Goal: Task Accomplishment & Management: Complete application form

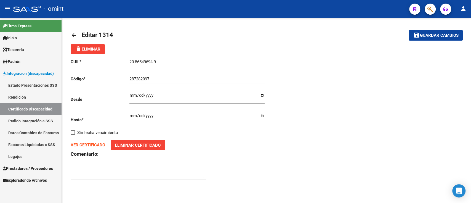
click at [76, 36] on mat-icon "arrow_back" at bounding box center [74, 35] width 7 height 7
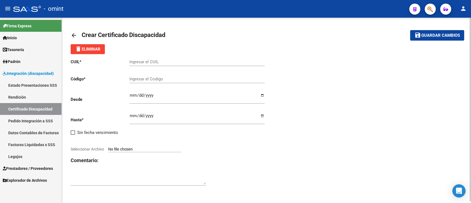
click at [76, 36] on mat-icon "arrow_back" at bounding box center [74, 35] width 7 height 7
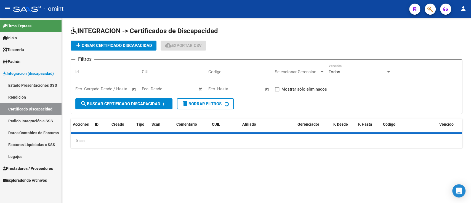
click at [176, 70] on input "CUIL" at bounding box center [173, 71] width 62 height 5
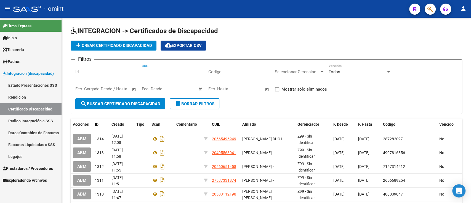
paste input "20-56892047-4"
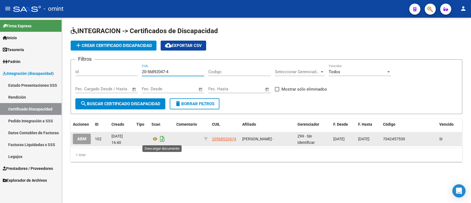
type input "20-56892047-4"
click at [161, 141] on icon "Descargar documento" at bounding box center [162, 138] width 7 height 9
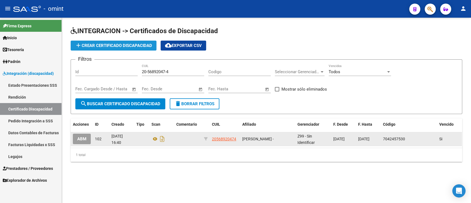
click at [134, 48] on button "add Crear Certificado Discapacidad" at bounding box center [114, 46] width 86 height 10
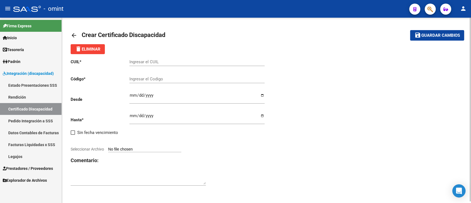
click at [163, 58] on div "Ingresar el CUIL" at bounding box center [196, 60] width 135 height 12
paste input "20-56892047-4"
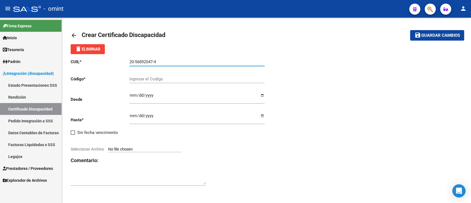
type input "20-56892047-4"
click at [174, 80] on input "Ingresar el Codigo" at bounding box center [196, 78] width 135 height 5
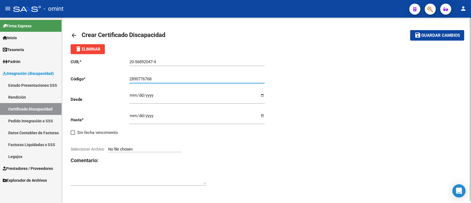
type input "2890776768"
click at [172, 90] on div "Ingresar fec. Desde" at bounding box center [196, 95] width 135 height 15
type input "[DATE]"
click at [132, 117] on input "Ingresar fec. Hasta" at bounding box center [196, 117] width 135 height 9
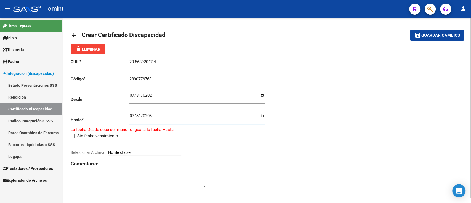
type input "[DATE]"
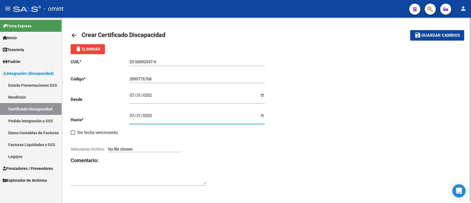
click at [163, 148] on input "Seleccionar Archivo" at bounding box center [144, 149] width 73 height 5
type input "C:\fakepath\1857625601_25080708160_cud134000069821600020.pdf"
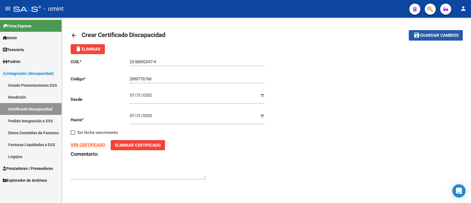
click at [433, 37] on span "Guardar cambios" at bounding box center [439, 35] width 39 height 5
click at [72, 35] on mat-icon "arrow_back" at bounding box center [74, 35] width 7 height 7
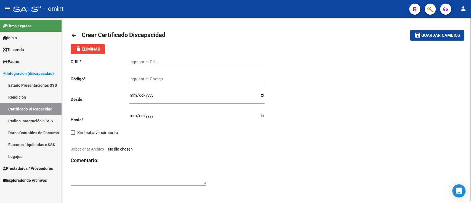
click at [72, 35] on mat-icon "arrow_back" at bounding box center [74, 35] width 7 height 7
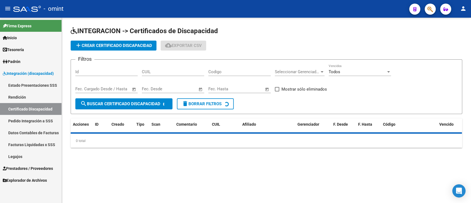
click at [193, 70] on input "CUIL" at bounding box center [173, 71] width 62 height 5
paste input "27-56639224-6"
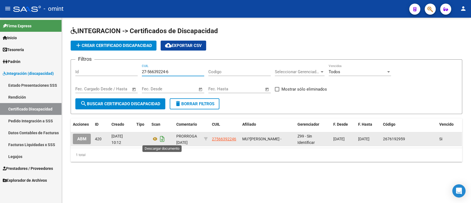
type input "27-56639224-6"
click at [164, 140] on icon "Descargar documento" at bounding box center [162, 138] width 7 height 9
click at [131, 45] on span "add Crear Certificado Discapacidad" at bounding box center [113, 45] width 77 height 5
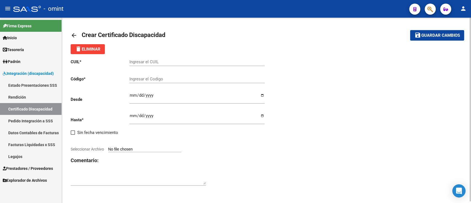
click at [165, 68] on div "Ingresar el CUIL" at bounding box center [196, 62] width 135 height 17
click at [167, 63] on input "Ingresar el CUIL" at bounding box center [196, 61] width 135 height 5
paste input "27-56639224-6"
type input "27-56639224-6"
click at [158, 84] on div "Ingresar el Codigo" at bounding box center [196, 79] width 135 height 17
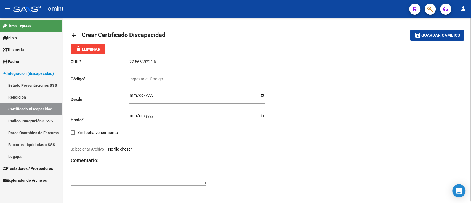
click at [160, 79] on input "Ingresar el Codigo" at bounding box center [196, 78] width 135 height 5
type input "5237882606"
click at [174, 96] on input "Ingresar fec. Desde" at bounding box center [196, 97] width 135 height 9
type input "[DATE]"
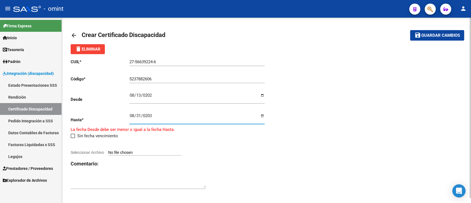
type input "[DATE]"
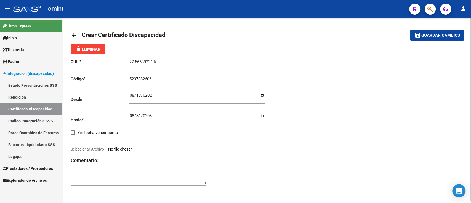
click at [161, 149] on input "Seleccionar Archivo" at bounding box center [144, 149] width 73 height 5
type input "C:\fakepath\cud [PERSON_NAME] maria134012090913540080.pdf"
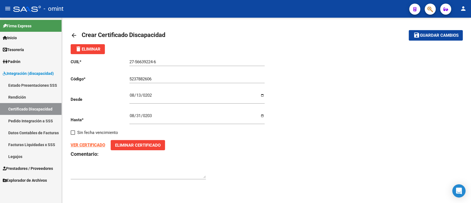
click at [431, 34] on span "Guardar cambios" at bounding box center [439, 35] width 39 height 5
click at [73, 33] on mat-icon "arrow_back" at bounding box center [74, 35] width 7 height 7
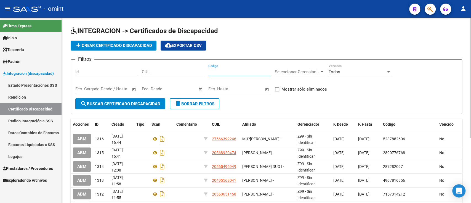
click at [215, 72] on input "Codigo" at bounding box center [239, 71] width 62 height 5
click at [179, 70] on input "CUIL" at bounding box center [173, 71] width 62 height 5
paste input "20-57542919-0"
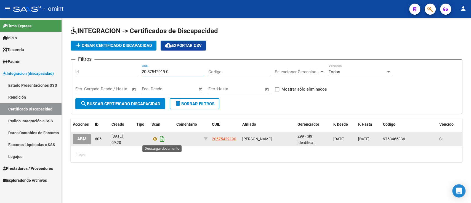
type input "20-57542919-0"
click at [160, 141] on icon "Descargar documento" at bounding box center [162, 138] width 7 height 9
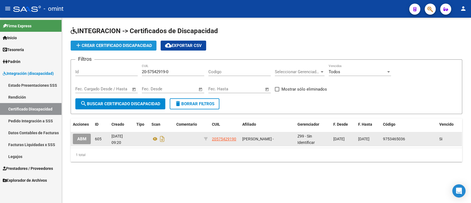
click at [132, 44] on span "add Crear Certificado Discapacidad" at bounding box center [113, 45] width 77 height 5
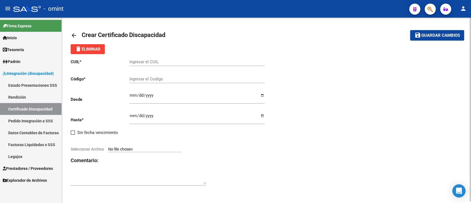
click at [142, 58] on div "Ingresar el CUIL" at bounding box center [196, 60] width 135 height 12
click at [146, 60] on input "Ingresar el CUIL" at bounding box center [196, 61] width 135 height 5
paste input "20-57542919-0"
type input "20-57542919-0"
click at [186, 78] on input "Ingresar el Codigo" at bounding box center [196, 78] width 135 height 5
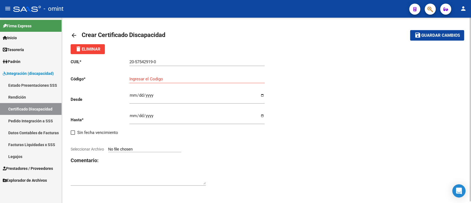
click at [159, 80] on input "Ingresar el Codigo" at bounding box center [196, 78] width 135 height 5
type input "2156689493"
click at [158, 93] on input "Ingresar fec. Desde" at bounding box center [196, 97] width 135 height 9
click at [144, 98] on input "Ingresar fec. Desde" at bounding box center [196, 97] width 135 height 9
type input "[DATE]"
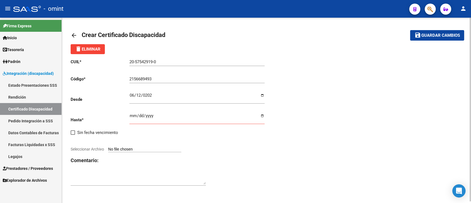
click at [134, 118] on input "Ingresar fec. Hasta" at bounding box center [196, 117] width 135 height 9
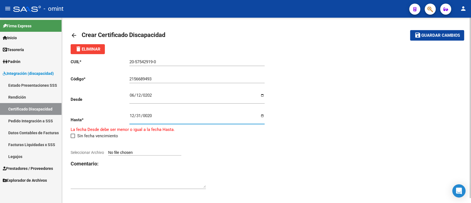
type input "0202-12-31"
type input "[DATE]"
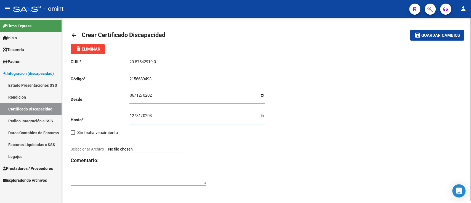
click at [204, 134] on div "CUIL * 20-57542919-0 Ingresar el CUIL Código * 2156689493 Ingresar el Codigo De…" at bounding box center [169, 122] width 196 height 137
click at [156, 146] on div "CUIL * 20-57542919-0 Ingresar el CUIL Código * 2156689493 Ingresar el Codigo De…" at bounding box center [169, 122] width 196 height 137
click at [130, 149] on input "Seleccionar Archivo" at bounding box center [144, 149] width 73 height 5
type input "C:\fakepath\1952688802_25063005590_cud133973252380299111.jpeg"
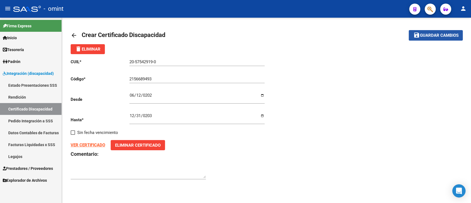
click at [442, 35] on span "Guardar cambios" at bounding box center [439, 35] width 39 height 5
click at [76, 35] on mat-icon "arrow_back" at bounding box center [74, 35] width 7 height 7
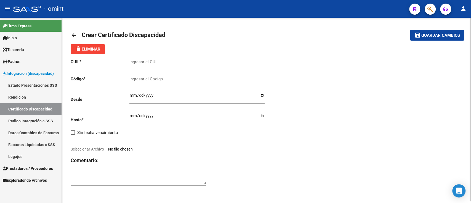
click at [75, 35] on mat-icon "arrow_back" at bounding box center [74, 35] width 7 height 7
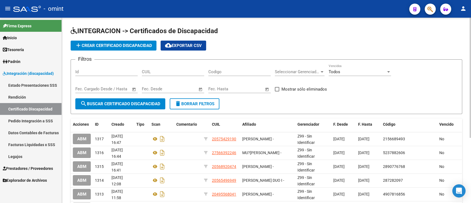
click at [190, 66] on div "CUIL" at bounding box center [173, 70] width 62 height 12
click at [179, 72] on input "CUIL" at bounding box center [173, 71] width 62 height 5
paste input "20-56726667-3"
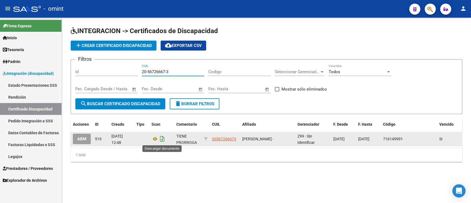
type input "20-56726667-3"
click at [163, 140] on icon "Descargar documento" at bounding box center [162, 138] width 7 height 9
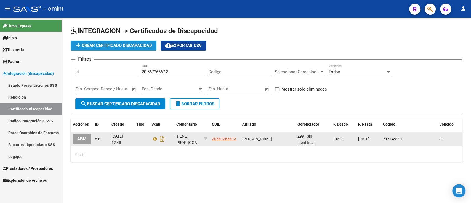
click at [101, 47] on span "add Crear Certificado Discapacidad" at bounding box center [113, 45] width 77 height 5
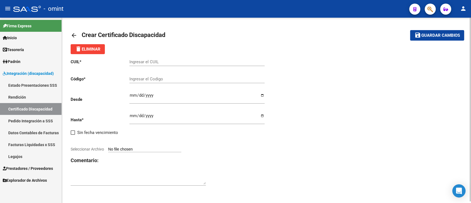
click at [164, 61] on input "Ingresar el CUIL" at bounding box center [196, 61] width 135 height 5
paste input "20-56726667-3"
type input "20-56726667-3"
click at [145, 81] on input "Ingresar el Codigo" at bounding box center [196, 78] width 135 height 5
type input "6248698026"
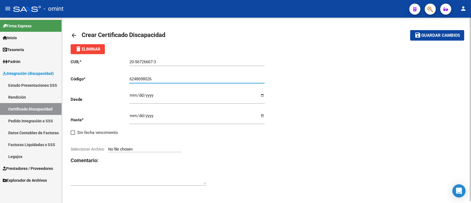
click at [147, 95] on input "Ingresar fec. Desde" at bounding box center [196, 97] width 135 height 9
click at [127, 92] on div "CUIL * 20-56726667-3 Ingresar el CUIL Código * 6248698026 Ingresar el Codigo De…" at bounding box center [169, 122] width 196 height 137
click at [131, 96] on input "Ingresar fec. Desde" at bounding box center [196, 97] width 135 height 9
type input "[DATE]"
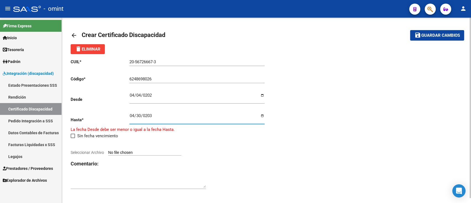
type input "[DATE]"
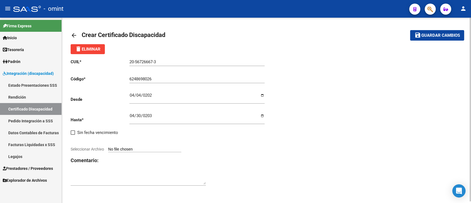
click at [267, 114] on div "CUIL * 20-56726667-3 Ingresar el CUIL Código * 6248698026 Ingresar el Codigo De…" at bounding box center [267, 122] width 392 height 137
click at [264, 116] on input "[DATE]" at bounding box center [196, 117] width 135 height 9
click at [158, 147] on input "Seleccionar Archivo" at bounding box center [144, 149] width 73 height 5
type input "C:\fakepath\cud [PERSON_NAME] felipe133896213345303218.pdf"
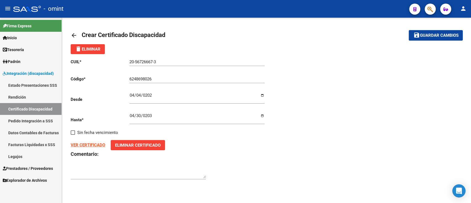
click at [424, 34] on span "Guardar cambios" at bounding box center [439, 35] width 39 height 5
click at [79, 34] on link "arrow_back" at bounding box center [76, 35] width 11 height 13
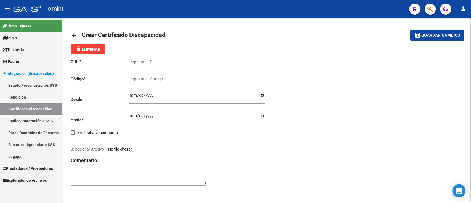
click at [76, 34] on mat-icon "arrow_back" at bounding box center [74, 35] width 7 height 7
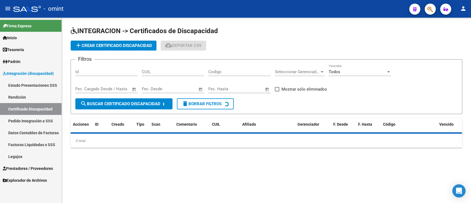
click at [193, 70] on input "CUIL" at bounding box center [173, 71] width 62 height 5
paste input "27-53336228-7"
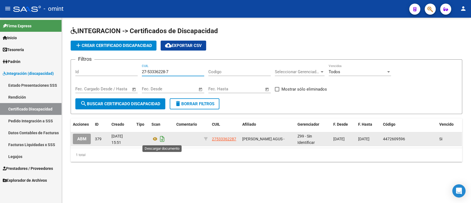
type input "27-53336228-7"
click at [163, 139] on icon "Descargar documento" at bounding box center [162, 138] width 7 height 9
click at [116, 45] on span "add Crear Certificado Discapacidad" at bounding box center [113, 45] width 77 height 5
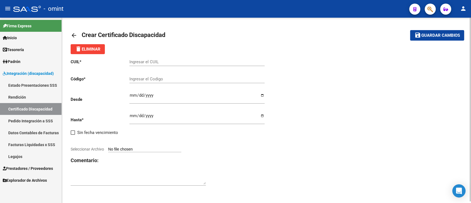
click at [154, 68] on div "Ingresar el CUIL" at bounding box center [196, 62] width 135 height 17
click at [161, 64] on input "Ingresar el CUIL" at bounding box center [196, 61] width 135 height 5
paste input "27-53336228-7"
type input "27-53336228-7"
click at [158, 76] on div "Ingresar el Codigo" at bounding box center [196, 77] width 135 height 12
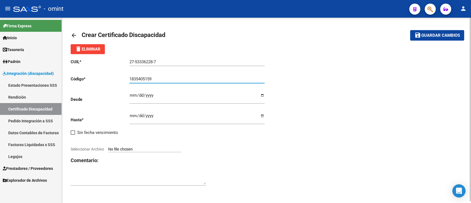
type input "1835405159"
type input "[DATE]"
click at [172, 121] on input "Ingresar fec. Hasta" at bounding box center [196, 117] width 135 height 9
click at [267, 118] on div "CUIL * 27-53336228-7 Ingresar el CUIL Código * 1835405159 Ingresar el Codigo De…" at bounding box center [267, 122] width 392 height 137
click at [263, 116] on input "Ingresar fec. Hasta" at bounding box center [196, 117] width 135 height 9
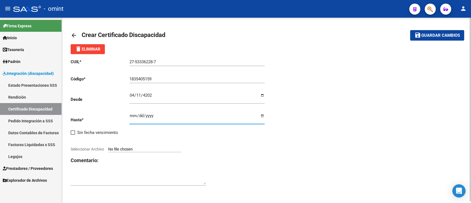
click at [260, 117] on input "[DATE]" at bounding box center [196, 117] width 135 height 9
click at [264, 118] on input "[DATE]" at bounding box center [196, 117] width 135 height 9
type input "[DATE]"
click at [151, 149] on input "Seleccionar Archivo" at bounding box center [144, 149] width 73 height 5
type input "C:\fakepath\cud [PERSON_NAME] agustina133892835996742241.pdf"
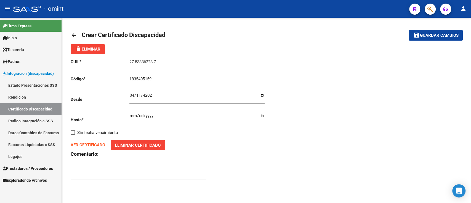
click at [417, 36] on mat-icon "save" at bounding box center [416, 35] width 7 height 7
click at [79, 34] on link "arrow_back" at bounding box center [76, 35] width 11 height 13
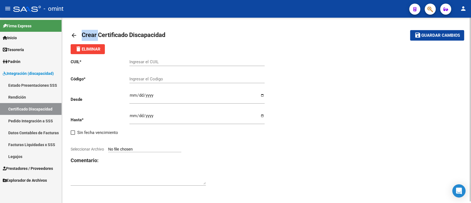
click at [79, 34] on link "arrow_back" at bounding box center [76, 35] width 11 height 13
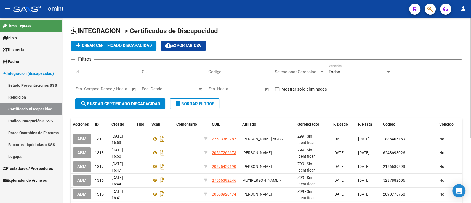
click at [163, 70] on input "CUIL" at bounding box center [173, 71] width 62 height 5
paste input "23-53611249-9"
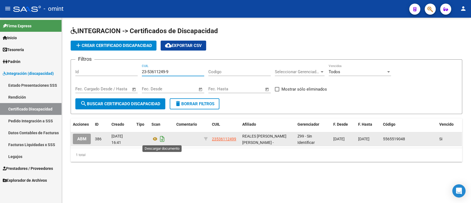
type input "23-53611249-9"
click at [161, 139] on icon "Descargar documento" at bounding box center [162, 138] width 7 height 9
click at [123, 44] on span "add Crear Certificado Discapacidad" at bounding box center [113, 45] width 77 height 5
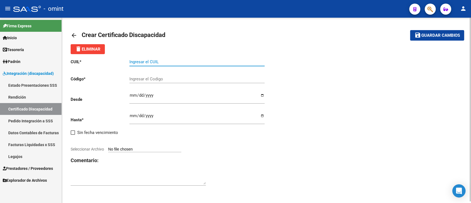
click at [171, 59] on input "Ingresar el CUIL" at bounding box center [196, 61] width 135 height 5
paste input "23-53611249-9"
type input "23-53611249-9"
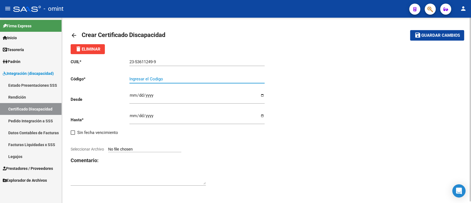
click at [137, 78] on input "Ingresar el Codigo" at bounding box center [196, 78] width 135 height 5
type input "1431750154"
click at [171, 98] on input "Ingresar fec. Desde" at bounding box center [196, 97] width 135 height 9
click at [128, 95] on div "CUIL * 23-53611249-9 Ingresar el CUIL Código * 1431750154 Ingresar el Codigo De…" at bounding box center [169, 122] width 196 height 137
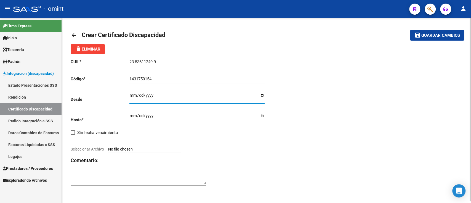
click at [134, 98] on input "Ingresar fec. Desde" at bounding box center [196, 97] width 135 height 9
type input "0022-04-03"
type input "[DATE]"
click at [140, 118] on input "Ingresar fec. Hasta" at bounding box center [196, 117] width 135 height 9
click at [133, 115] on input "Ingresar fec. Hasta" at bounding box center [196, 117] width 135 height 9
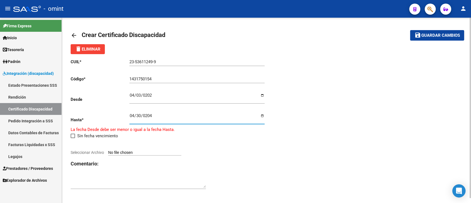
type input "[DATE]"
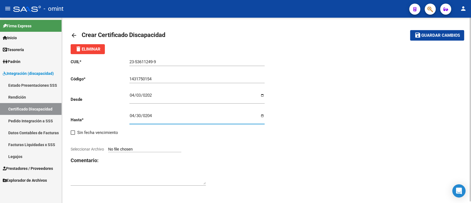
click at [144, 146] on div at bounding box center [169, 143] width 196 height 6
click at [146, 148] on input "Seleccionar Archivo" at bounding box center [144, 149] width 73 height 5
type input "C:\fakepath\cud de reales maximiliano133892193006068586.jpg"
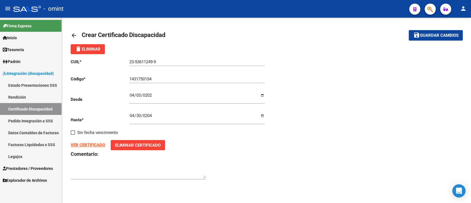
click at [425, 36] on span "Guardar cambios" at bounding box center [439, 35] width 39 height 5
click at [76, 31] on link "arrow_back" at bounding box center [76, 35] width 11 height 13
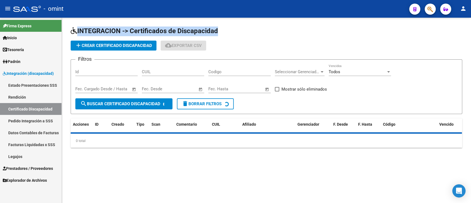
click at [76, 31] on icon at bounding box center [74, 30] width 7 height 7
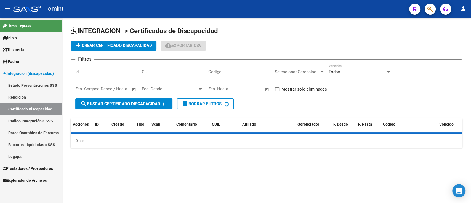
click at [172, 70] on input "CUIL" at bounding box center [173, 71] width 62 height 5
paste input "20-50323579-0"
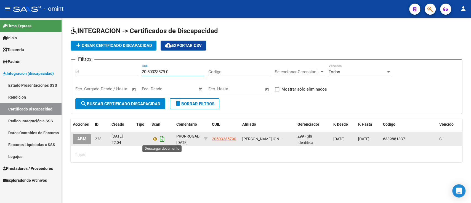
type input "20-50323579-0"
click at [161, 141] on icon "Descargar documento" at bounding box center [162, 138] width 7 height 9
click at [110, 44] on span "add Crear Certificado Discapacidad" at bounding box center [113, 45] width 77 height 5
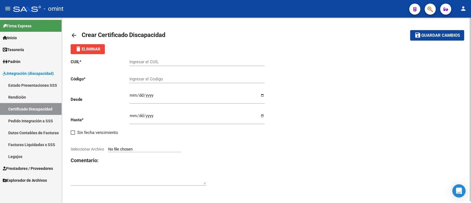
click at [151, 58] on div "Ingresar el CUIL" at bounding box center [196, 60] width 135 height 12
click at [151, 60] on input "Ingresar el CUIL" at bounding box center [196, 61] width 135 height 5
paste input "20-50323579-0"
type input "20-50323579-0"
click at [177, 73] on div "Ingresar el Codigo" at bounding box center [196, 77] width 135 height 12
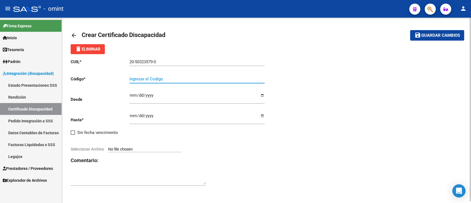
click at [170, 81] on input "Ingresar el Codigo" at bounding box center [196, 78] width 135 height 5
type input "8565457120"
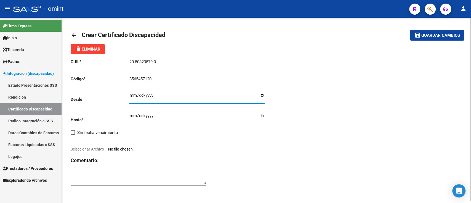
click at [130, 95] on input "Ingresar fec. Desde" at bounding box center [196, 97] width 135 height 9
type input "0202-08-22"
type input "[DATE]"
click at [142, 151] on input "Seleccionar Archivo" at bounding box center [144, 149] width 73 height 5
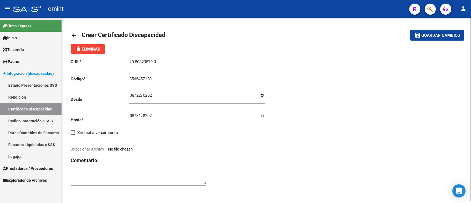
type input "C:\fakepath\cud [PERSON_NAME] matheo134012043419593614.pdf"
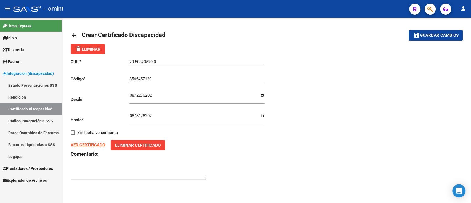
click at [447, 33] on span "Guardar cambios" at bounding box center [439, 35] width 39 height 5
click at [71, 35] on mat-icon "arrow_back" at bounding box center [74, 35] width 7 height 7
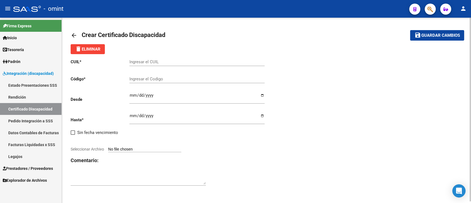
click at [71, 35] on mat-icon "arrow_back" at bounding box center [74, 35] width 7 height 7
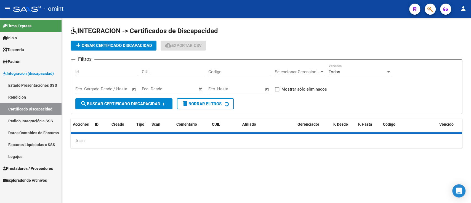
click at [196, 74] on div "CUIL" at bounding box center [173, 70] width 62 height 12
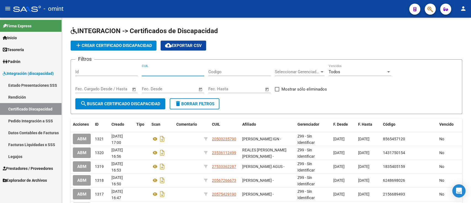
click at [193, 73] on input "CUIL" at bounding box center [173, 71] width 62 height 5
paste input "20-54067515-6"
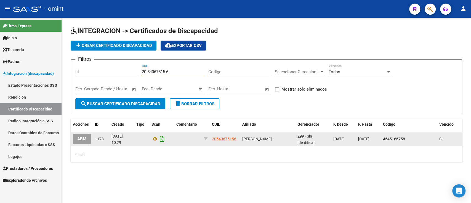
type input "20-54067515-6"
click at [163, 139] on icon "Descargar documento" at bounding box center [162, 138] width 7 height 9
click at [120, 44] on span "add Crear Certificado Discapacidad" at bounding box center [113, 45] width 77 height 5
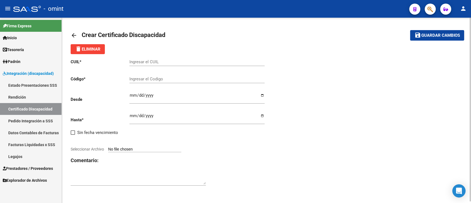
click at [160, 63] on input "Ingresar el CUIL" at bounding box center [196, 61] width 135 height 5
paste input "20-54067515-6"
type input "20-54067515-6"
click at [185, 81] on input "Ingresar el Codigo" at bounding box center [196, 78] width 135 height 5
type input "3249852718"
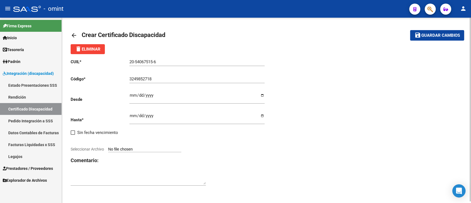
click at [193, 88] on div "Ingresar fec. Desde" at bounding box center [196, 95] width 135 height 15
type input "[DATE]"
click at [171, 114] on input "Ingresar fec. Hasta" at bounding box center [196, 117] width 135 height 9
click at [264, 116] on input "Ingresar fec. Hasta" at bounding box center [196, 117] width 135 height 9
click at [98, 130] on span "Sin fecha vencimiento" at bounding box center [97, 132] width 41 height 7
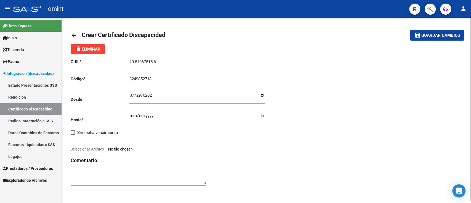
click at [73, 135] on input "Sin fecha vencimiento" at bounding box center [73, 135] width 0 height 0
checkbox input "true"
type input "[DATE]"
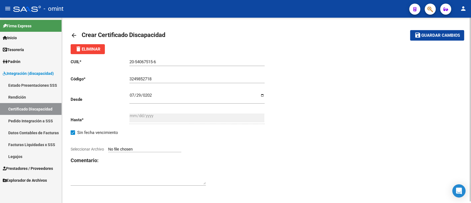
click at [132, 147] on input "Seleccionar Archivo" at bounding box center [144, 149] width 73 height 5
type input "C:\fakepath\1771341302_25082911290_cud134012254171779434.jpeg"
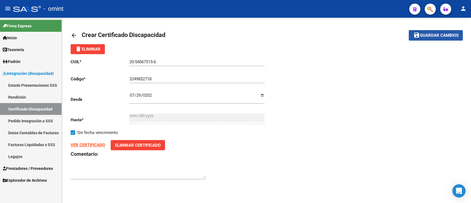
click at [446, 36] on span "Guardar cambios" at bounding box center [439, 35] width 39 height 5
click at [68, 33] on div "arrow_back Editar 1322 save Guardar cambios delete Eliminar CUIL * 20-54067515-…" at bounding box center [266, 108] width 409 height 180
click at [71, 35] on mat-icon "arrow_back" at bounding box center [74, 35] width 7 height 7
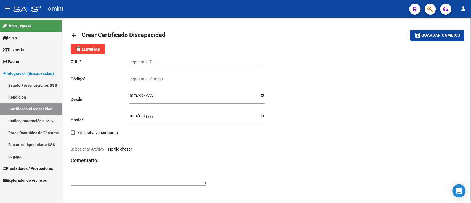
click at [71, 35] on mat-icon "arrow_back" at bounding box center [74, 35] width 7 height 7
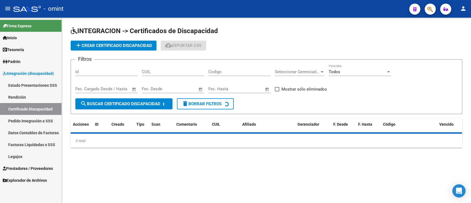
click at [178, 68] on div "CUIL" at bounding box center [173, 70] width 62 height 12
paste input "20-45043128-2"
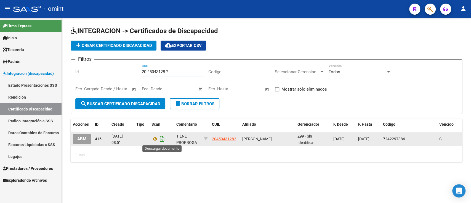
type input "20-45043128-2"
click at [164, 140] on icon "Descargar documento" at bounding box center [162, 138] width 7 height 9
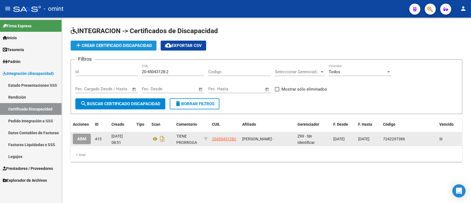
click at [133, 45] on span "add Crear Certificado Discapacidad" at bounding box center [113, 45] width 77 height 5
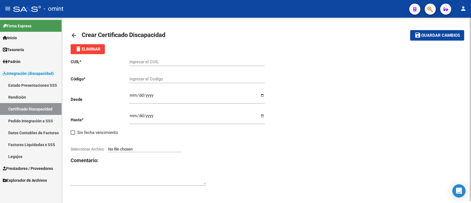
click at [175, 60] on input "Ingresar el CUIL" at bounding box center [196, 61] width 135 height 5
paste input "20-45043128-2"
type input "20-45043128-2"
click at [160, 78] on input "Ingresar el Codigo" at bounding box center [196, 78] width 135 height 5
type input "8994672204"
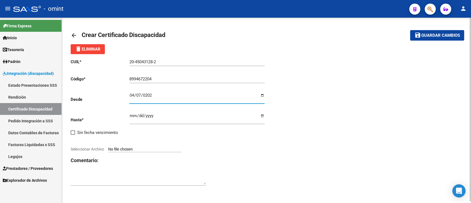
type input "[DATE]"
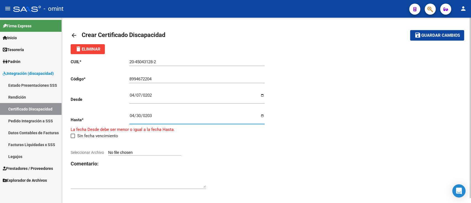
type input "[DATE]"
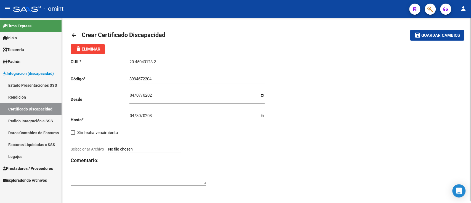
click at [148, 145] on div at bounding box center [169, 143] width 196 height 6
click at [151, 150] on input "Seleccionar Archivo" at bounding box center [144, 149] width 73 height 5
type input "C:\fakepath\cud [PERSON_NAME] manuel133888639787337278.pdf"
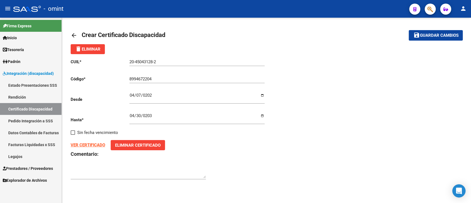
click at [427, 33] on span "Guardar cambios" at bounding box center [439, 35] width 39 height 5
click at [132, 96] on input "[DATE]" at bounding box center [196, 97] width 135 height 9
type input "[DATE]"
click at [428, 33] on span "save Guardar cambios" at bounding box center [435, 35] width 45 height 5
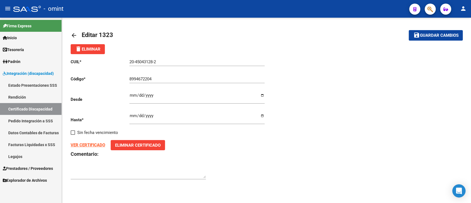
click at [79, 36] on link "arrow_back" at bounding box center [76, 35] width 11 height 13
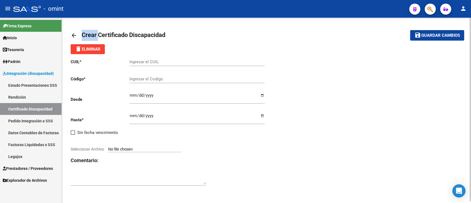
click at [79, 36] on link "arrow_back" at bounding box center [76, 35] width 11 height 13
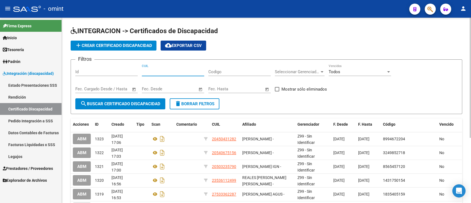
click at [172, 74] on input "CUIL" at bounding box center [173, 71] width 62 height 5
paste input "20-53677544-8"
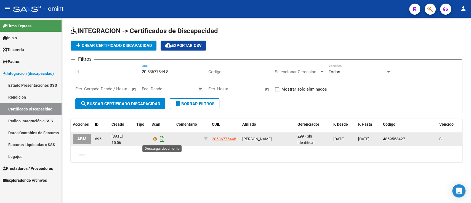
type input "20-53677544-8"
click at [161, 139] on icon "Descargar documento" at bounding box center [162, 138] width 7 height 9
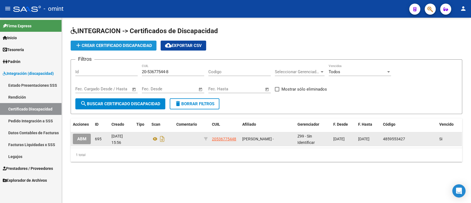
click at [124, 46] on span "add Crear Certificado Discapacidad" at bounding box center [113, 45] width 77 height 5
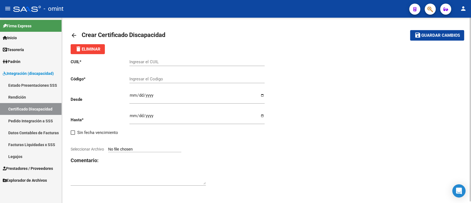
click at [148, 59] on div "Ingresar el CUIL" at bounding box center [196, 60] width 135 height 12
paste input "20-53677544-8"
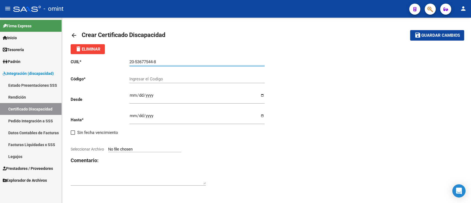
type input "20-53677544-8"
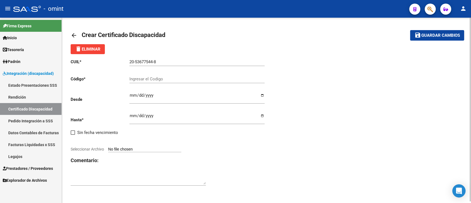
click at [150, 77] on input "Ingresar el Codigo" at bounding box center [196, 78] width 135 height 5
type input "4752442098"
click at [184, 91] on div "Ingresar fec. Desde" at bounding box center [196, 95] width 135 height 15
click at [161, 95] on input "Ingresar fec. Desde" at bounding box center [196, 97] width 135 height 9
click at [161, 95] on input "[DATE]" at bounding box center [196, 97] width 135 height 9
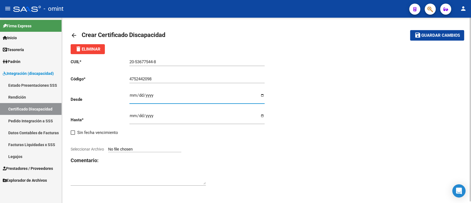
click at [152, 92] on div "[DATE] Ingresar fec. Desde" at bounding box center [196, 95] width 135 height 15
click at [148, 94] on input "[DATE]" at bounding box center [196, 97] width 135 height 9
type input "[DATE]"
click at [139, 119] on input "Ingresar fec. Hasta" at bounding box center [196, 117] width 135 height 9
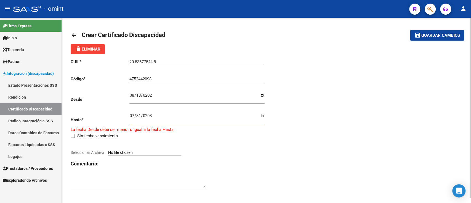
type input "[DATE]"
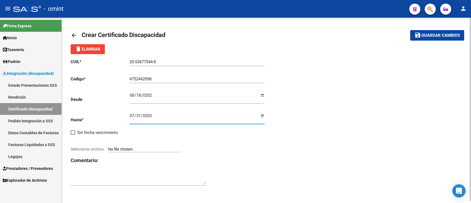
click at [135, 149] on input "Seleccionar Archivo" at bounding box center [144, 149] width 73 height 5
type input "C:\fakepath\cud [PERSON_NAME] bautista134013818544726022.jpg"
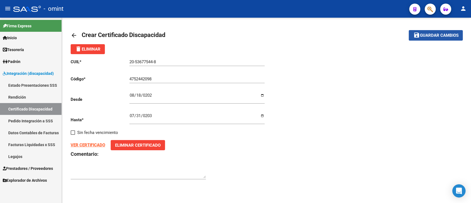
click at [428, 31] on button "save Guardar cambios" at bounding box center [436, 35] width 54 height 10
click at [75, 33] on mat-icon "arrow_back" at bounding box center [74, 35] width 7 height 7
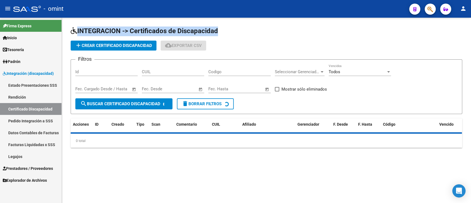
click at [75, 33] on icon at bounding box center [74, 30] width 7 height 7
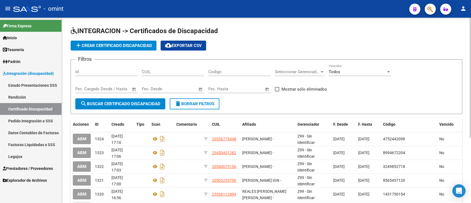
click at [159, 69] on div "CUIL" at bounding box center [173, 70] width 62 height 12
paste input "20-55873670-5"
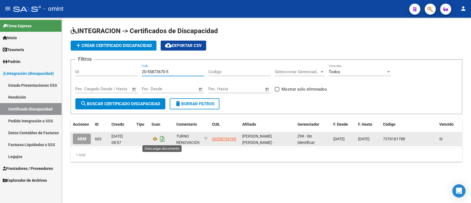
type input "20-55873670-5"
click at [161, 137] on icon "Descargar documento" at bounding box center [162, 138] width 7 height 9
click at [105, 39] on app-list-header "INTEGRACION -> Certificados de Discapacidad add Crear Certificado Discapacidad …" at bounding box center [267, 69] width 392 height 87
click at [103, 49] on button "add Crear Certificado Discapacidad" at bounding box center [114, 46] width 86 height 10
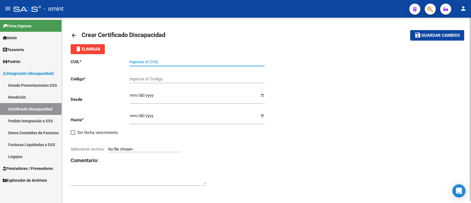
click at [172, 63] on input "Ingresar el CUIL" at bounding box center [196, 61] width 135 height 5
paste input "20-55873670-5"
type input "20-55873670-5"
click at [187, 67] on div "20-55873670-5 Ingresar el CUIL" at bounding box center [196, 62] width 135 height 17
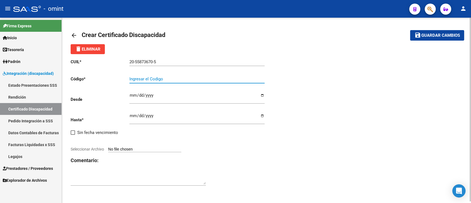
click at [177, 81] on input "Ingresar el Codigo" at bounding box center [196, 78] width 135 height 5
type input "3845196194"
click at [170, 105] on div "Ingresar fec. Desde" at bounding box center [196, 98] width 135 height 20
click at [179, 97] on input "Ingresar fec. Desde" at bounding box center [196, 97] width 135 height 9
click at [137, 100] on input "Ingresar fec. Desde" at bounding box center [196, 97] width 135 height 9
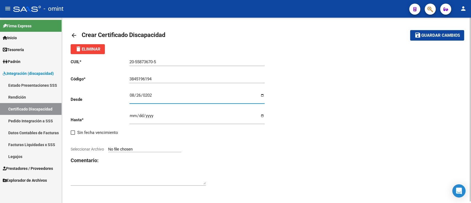
type input "[DATE]"
click at [152, 125] on div "Ingresar fec. Hasta" at bounding box center [196, 119] width 135 height 20
click at [135, 114] on input "Ingresar fec. Hasta" at bounding box center [196, 117] width 135 height 9
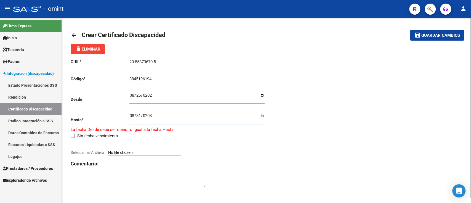
type input "[DATE]"
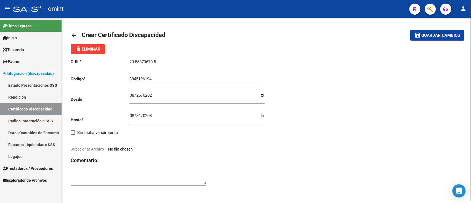
click at [142, 151] on input "Seleccionar Archivo" at bounding box center [144, 149] width 73 height 5
type input "C:\fakepath\CUD [PERSON_NAME] JUAN134012927434994015.jpg"
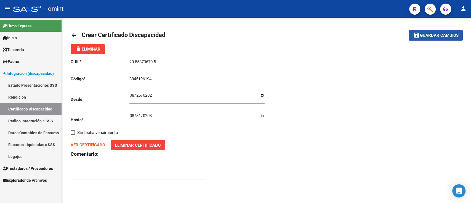
click at [435, 35] on span "Guardar cambios" at bounding box center [439, 35] width 39 height 5
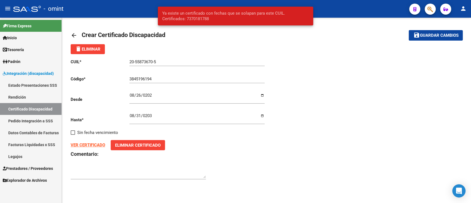
click at [145, 67] on div "20-55873670-5 Ingresar el CUIL" at bounding box center [196, 62] width 135 height 17
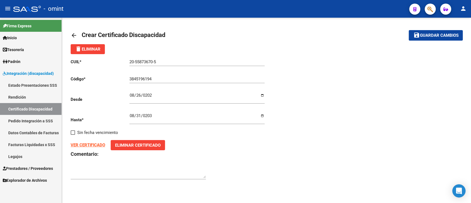
click at [133, 96] on input "[DATE]" at bounding box center [196, 97] width 135 height 9
type input "[DATE]"
click at [425, 35] on span "Guardar cambios" at bounding box center [439, 35] width 39 height 5
click at [78, 40] on link "arrow_back" at bounding box center [76, 35] width 11 height 13
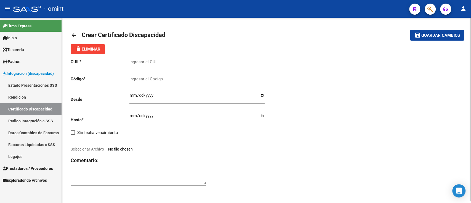
click at [78, 36] on link "arrow_back" at bounding box center [76, 35] width 11 height 13
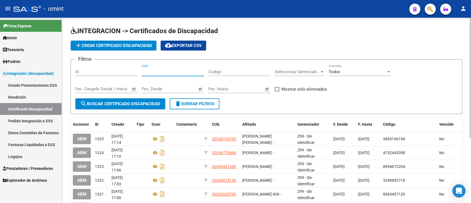
click at [179, 71] on input "CUIL" at bounding box center [173, 71] width 62 height 5
paste input "27-17077658-0"
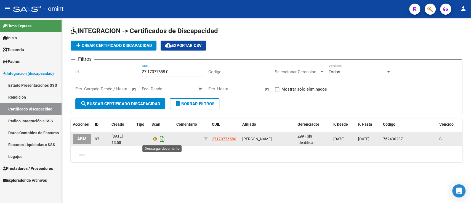
type input "27-17077658-0"
click at [163, 138] on icon "Descargar documento" at bounding box center [162, 138] width 7 height 9
click at [109, 50] on app-list-header "INTEGRACION -> Certificados de Discapacidad add Crear Certificado Discapacidad …" at bounding box center [267, 69] width 392 height 87
click at [112, 47] on span "add Crear Certificado Discapacidad" at bounding box center [113, 45] width 77 height 5
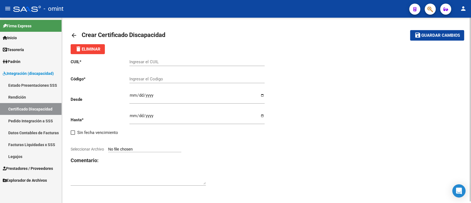
click at [150, 60] on input "Ingresar el CUIL" at bounding box center [196, 61] width 135 height 5
paste input "27-17077658-0"
type input "27-17077658-0"
click at [156, 72] on div "Ingresar el Codigo" at bounding box center [196, 77] width 135 height 12
click at [156, 76] on div "Ingresar el Codigo" at bounding box center [196, 77] width 135 height 12
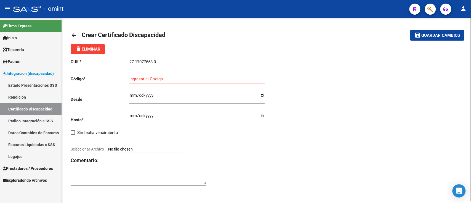
click at [168, 79] on input "Ingresar el Codigo" at bounding box center [196, 78] width 135 height 5
type input "8517309105"
click at [177, 92] on div "Ingresar fec. Desde" at bounding box center [196, 95] width 135 height 15
click at [135, 98] on input "Ingresar fec. Desde" at bounding box center [196, 97] width 135 height 9
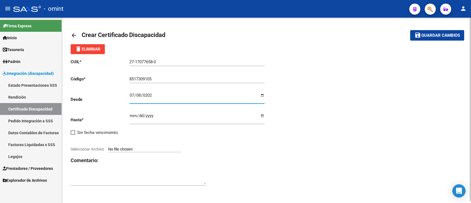
type input "[DATE]"
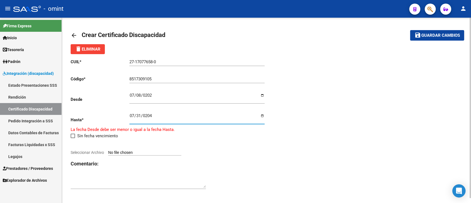
type input "[DATE]"
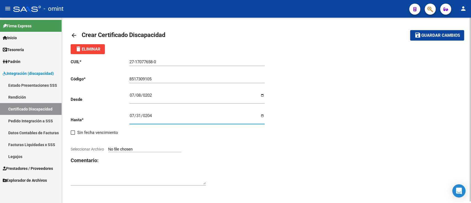
click at [261, 116] on input "[DATE]" at bounding box center [196, 117] width 135 height 9
click at [140, 150] on input "Seleccionar Archivo" at bounding box center [144, 149] width 73 height 5
type input "C:\fakepath\CUD133976714819402174.pdf"
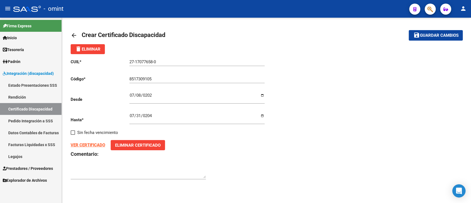
click at [420, 32] on mat-icon "save" at bounding box center [416, 35] width 7 height 7
click at [72, 34] on mat-icon "arrow_back" at bounding box center [74, 35] width 7 height 7
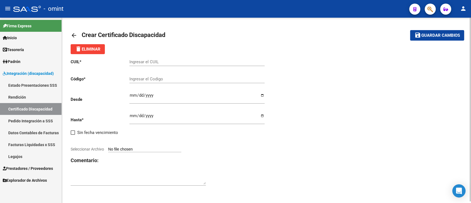
click at [72, 34] on mat-icon "arrow_back" at bounding box center [74, 35] width 7 height 7
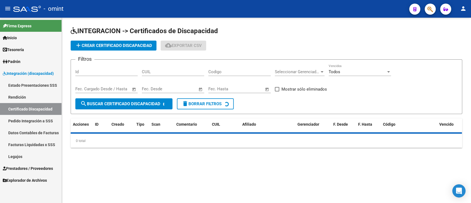
click at [170, 77] on div "CUIL" at bounding box center [173, 72] width 62 height 17
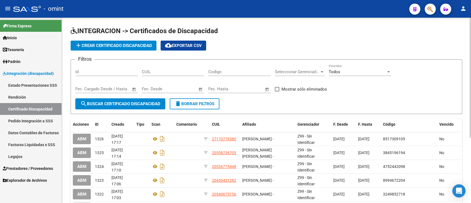
click at [171, 71] on input "CUIL" at bounding box center [173, 71] width 62 height 5
paste input "20-58524747-3"
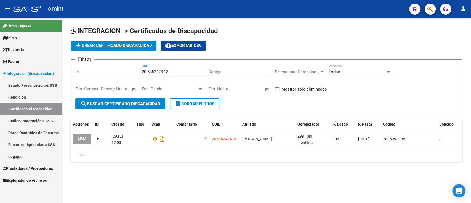
type input "20-58524747-3"
click at [118, 51] on app-list-header "INTEGRACION -> Certificados de Discapacidad add Crear Certificado Discapacidad …" at bounding box center [267, 69] width 392 height 87
click at [121, 46] on span "add Crear Certificado Discapacidad" at bounding box center [113, 45] width 77 height 5
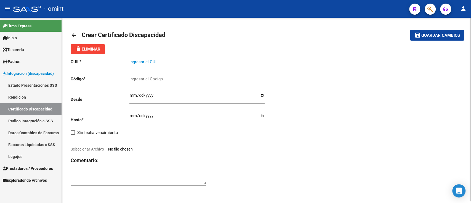
click at [156, 62] on input "Ingresar el CUIL" at bounding box center [196, 61] width 135 height 5
paste input "20-58524747-3"
type input "20-58524747-3"
click at [141, 81] on input "Ingresar el Codigo" at bounding box center [196, 78] width 135 height 5
click at [76, 36] on mat-icon "arrow_back" at bounding box center [74, 35] width 7 height 7
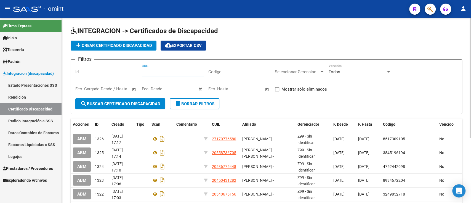
click at [172, 73] on input "CUIL" at bounding box center [173, 71] width 62 height 5
paste input "20-58524747-3"
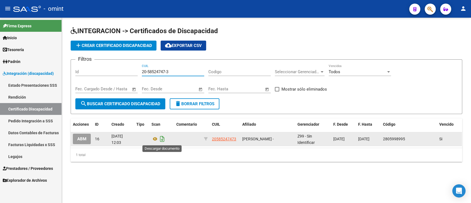
type input "20-58524747-3"
click at [162, 140] on icon "Descargar documento" at bounding box center [162, 138] width 7 height 9
click at [138, 48] on button "add Crear Certificado Discapacidad" at bounding box center [114, 46] width 86 height 10
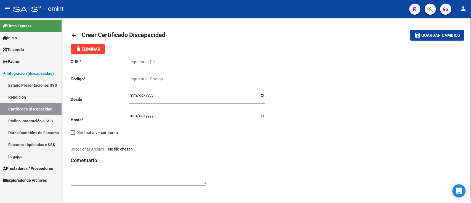
click at [156, 60] on input "Ingresar el CUIL" at bounding box center [196, 61] width 135 height 5
paste input "20-58524747-3"
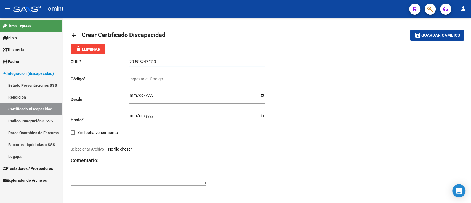
type input "20-58524747-3"
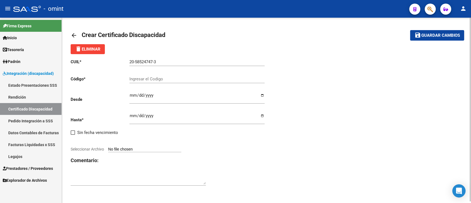
click at [157, 66] on div "20-58524747-3 Ingresar el CUIL" at bounding box center [196, 62] width 135 height 17
click at [159, 72] on div "Ingresar el Codigo" at bounding box center [196, 77] width 135 height 12
click at [175, 75] on div "Ingresar el Codigo" at bounding box center [196, 77] width 135 height 12
click at [152, 74] on div "Ingresar el Codigo" at bounding box center [196, 77] width 135 height 12
click at [152, 77] on input "Ingresar el Codigo" at bounding box center [196, 78] width 135 height 5
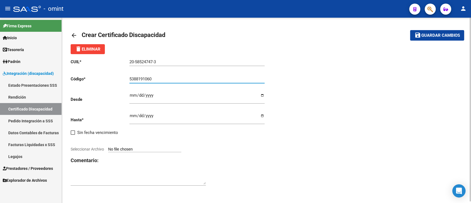
type input "5388191060"
type input "[DATE]"
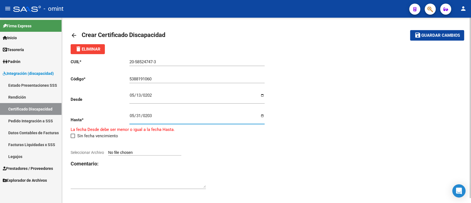
type input "[DATE]"
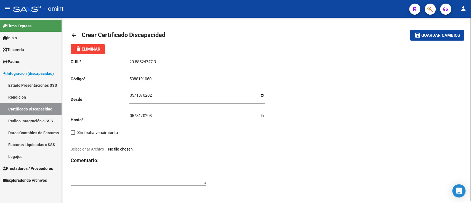
click at [117, 148] on input "Seleccionar Archivo" at bounding box center [144, 149] width 73 height 5
type input "C:\fakepath\cud [PERSON_NAME] martin133921416963570662.pdf"
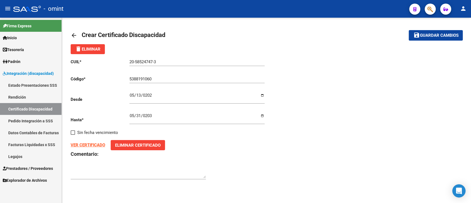
click at [426, 37] on span "Guardar cambios" at bounding box center [439, 35] width 39 height 5
click at [73, 35] on mat-icon "arrow_back" at bounding box center [74, 35] width 7 height 7
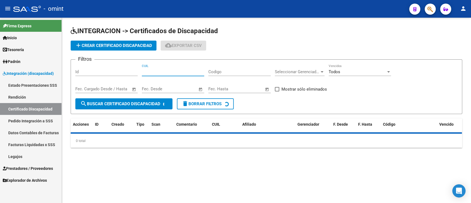
click at [177, 73] on input "CUIL" at bounding box center [173, 71] width 62 height 5
paste input "20-58500355-8"
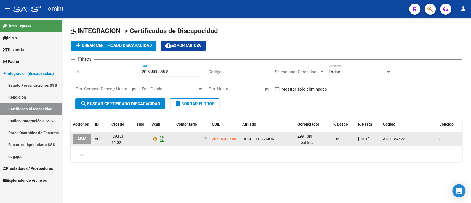
type input "20-58500355-8"
click at [163, 136] on icon "Descargar documento" at bounding box center [162, 138] width 7 height 9
click at [104, 44] on span "add Crear Certificado Discapacidad" at bounding box center [113, 45] width 77 height 5
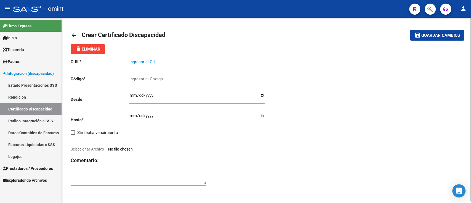
click at [174, 62] on input "Ingresar el CUIL" at bounding box center [196, 61] width 135 height 5
paste input "20-58500355-8"
type input "20-58500355-8"
click at [170, 76] on input "Ingresar el Codigo" at bounding box center [196, 78] width 135 height 5
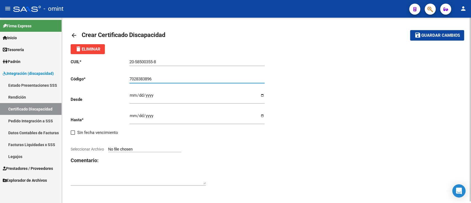
type input "7028383896"
click at [161, 101] on input "Ingresar fec. Desde" at bounding box center [196, 97] width 135 height 9
type input "[DATE]"
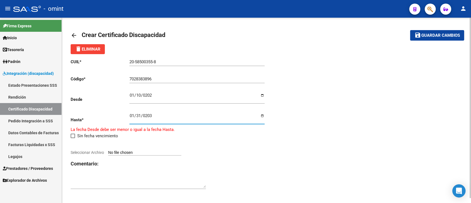
type input "[DATE]"
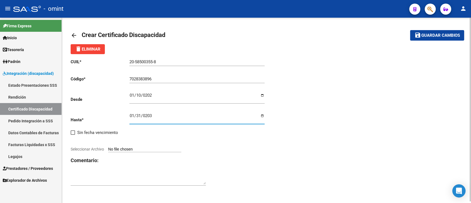
click at [143, 145] on div at bounding box center [169, 143] width 196 height 6
click at [147, 148] on input "Seleccionar Archivo" at bounding box center [144, 149] width 73 height 5
type input "C:\fakepath\cud [PERSON_NAME] simon133957633385827406.pdf"
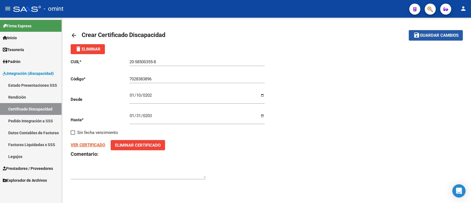
click at [434, 34] on span "Guardar cambios" at bounding box center [439, 35] width 39 height 5
click at [77, 36] on link "arrow_back" at bounding box center [76, 35] width 11 height 13
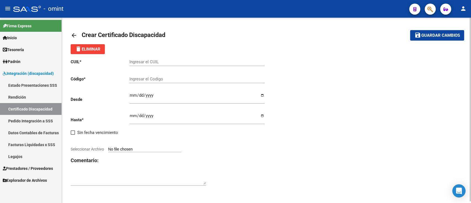
click at [77, 36] on link "arrow_back" at bounding box center [76, 35] width 11 height 13
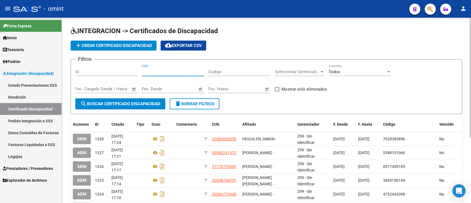
click at [192, 70] on input "CUIL" at bounding box center [173, 71] width 62 height 5
paste input "23-50972173-4"
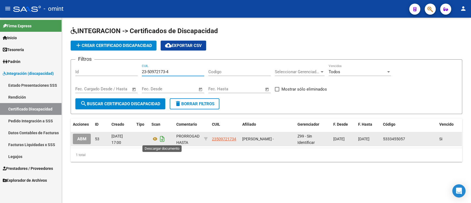
type input "23-50972173-4"
click at [161, 139] on icon "Descargar documento" at bounding box center [162, 138] width 7 height 9
click at [101, 48] on button "add Crear Certificado Discapacidad" at bounding box center [114, 46] width 86 height 10
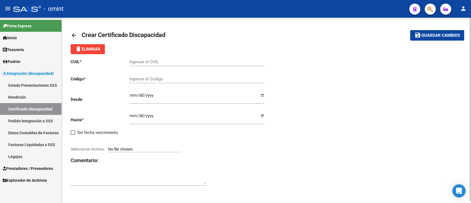
click at [152, 68] on div "Ingresar el CUIL" at bounding box center [196, 62] width 135 height 17
click at [161, 62] on input "Ingresar el CUIL" at bounding box center [196, 61] width 135 height 5
paste input "23-50972173-4"
type input "23-50972173-4"
click at [155, 78] on input "Ingresar el Codigo" at bounding box center [196, 78] width 135 height 5
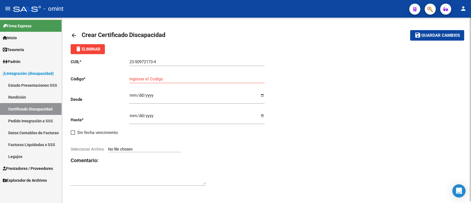
click at [139, 74] on div "Ingresar el Codigo" at bounding box center [196, 77] width 135 height 12
type input "9774434587"
click at [160, 83] on div "9774434587 Ingresar el Codigo" at bounding box center [196, 77] width 135 height 12
click at [162, 96] on input "Ingresar fec. Desde" at bounding box center [196, 97] width 135 height 9
click at [131, 95] on input "Ingresar fec. Desde" at bounding box center [196, 97] width 135 height 9
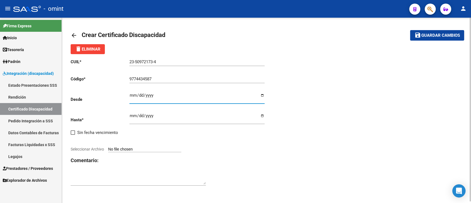
click at [159, 94] on input "Ingresar fec. Desde" at bounding box center [196, 97] width 135 height 9
click at [152, 99] on input "Ingresar fec. Desde" at bounding box center [196, 97] width 135 height 9
click at [132, 99] on input "Ingresar fec. Desde" at bounding box center [196, 97] width 135 height 9
click at [152, 95] on input "Ingresar fec. Desde" at bounding box center [196, 97] width 135 height 9
type input "[DATE]"
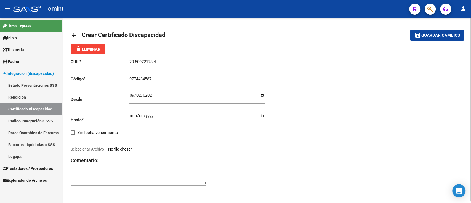
click at [163, 116] on input "Ingresar fec. Hasta" at bounding box center [196, 117] width 135 height 9
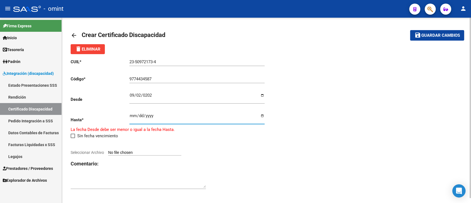
type input "[DATE]"
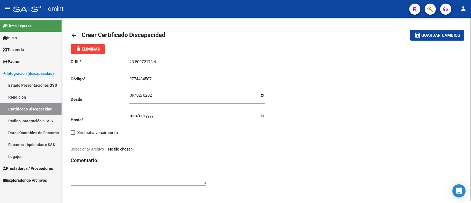
click at [136, 146] on div "CUIL * 23-50972173-4 Ingresar el CUIL Código * 9774434587 Ingresar el Codigo De…" at bounding box center [169, 122] width 196 height 137
click at [225, 122] on input "[DATE]" at bounding box center [196, 117] width 135 height 9
click at [158, 150] on input "Seleccionar Archivo" at bounding box center [144, 149] width 73 height 5
type input "C:\fakepath\cud [PERSON_NAME] valentina134026122035257691.jpg"
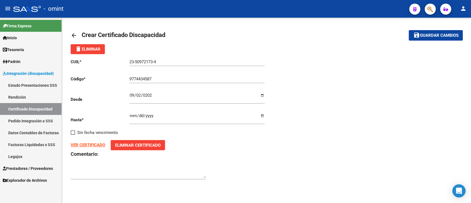
click at [420, 34] on span "Guardar cambios" at bounding box center [439, 35] width 39 height 5
click at [70, 37] on div "arrow_back Editar 1329 save Guardar cambios delete Eliminar CUIL * 23-50972173-…" at bounding box center [266, 108] width 409 height 180
click at [76, 32] on mat-icon "arrow_back" at bounding box center [74, 35] width 7 height 7
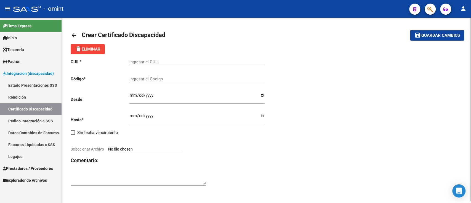
click at [76, 32] on mat-icon "arrow_back" at bounding box center [74, 35] width 7 height 7
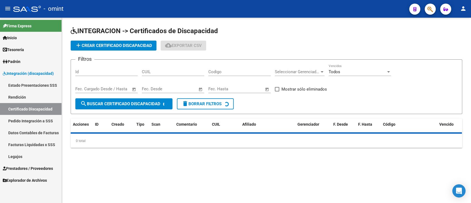
click at [169, 73] on input "CUIL" at bounding box center [173, 71] width 62 height 5
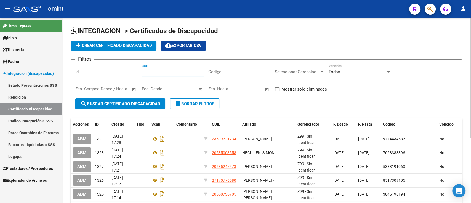
paste input "42-64099101"
click at [174, 70] on input "42-64099101" at bounding box center [173, 71] width 62 height 5
paste input "27-47071801-9"
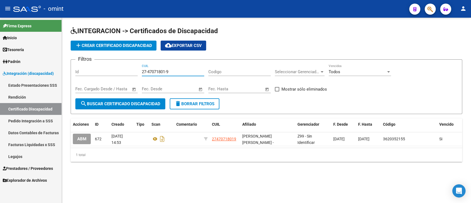
type input "27-47071801-9"
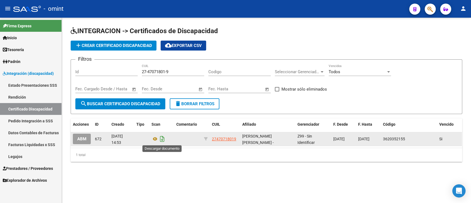
click at [163, 141] on icon "Descargar documento" at bounding box center [162, 138] width 7 height 9
click at [107, 45] on span "add Crear Certificado Discapacidad" at bounding box center [113, 45] width 77 height 5
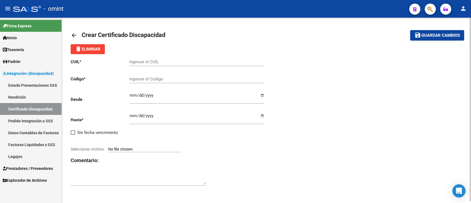
click at [161, 63] on input "Ingresar el CUIL" at bounding box center [196, 61] width 135 height 5
paste input "27-47071801-9"
type input "27-47071801-9"
click at [139, 76] on input "Ingresar el Codigo" at bounding box center [196, 78] width 135 height 5
click at [156, 80] on input "Ingresar el Codigo" at bounding box center [196, 78] width 135 height 5
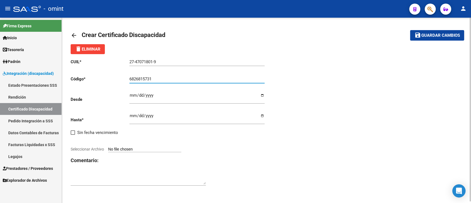
type input "6826815731"
click at [134, 94] on input "Ingresar fec. Desde" at bounding box center [196, 97] width 135 height 9
type input "[DATE]"
click at [128, 116] on div "CUIL * 27-47071801-9 Ingresar el CUIL Código * 6826815731 Ingresar el Codigo De…" at bounding box center [169, 122] width 196 height 137
click at [132, 118] on input "Ingresar fec. Hasta" at bounding box center [196, 117] width 135 height 9
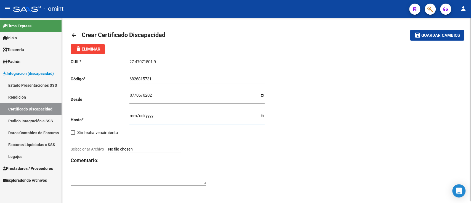
click at [261, 118] on input "[DATE]" at bounding box center [196, 117] width 135 height 9
type input "[DATE]"
click at [145, 149] on input "Seleccionar Archivo" at bounding box center [144, 149] width 73 height 5
type input "C:\fakepath\cud [PERSON_NAME] alicia133982857659820722.jpg"
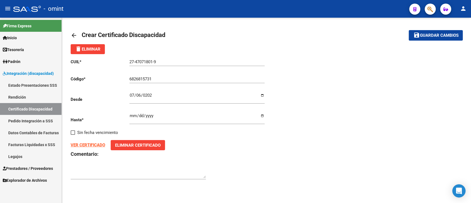
click at [433, 34] on span "Guardar cambios" at bounding box center [439, 35] width 39 height 5
click at [64, 37] on div "arrow_back Editar 1330 save Guardar cambios delete Eliminar CUIL * 27-47071801-…" at bounding box center [266, 108] width 409 height 180
click at [70, 37] on div "arrow_back Editar 1330 save Guardar cambios delete Eliminar CUIL * 27-47071801-…" at bounding box center [266, 108] width 409 height 180
click at [75, 35] on mat-icon "arrow_back" at bounding box center [74, 35] width 7 height 7
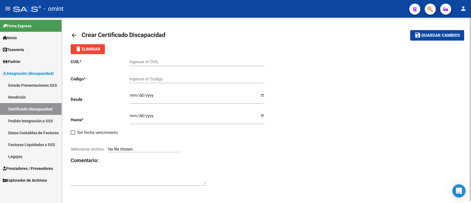
click at [75, 35] on mat-icon "arrow_back" at bounding box center [74, 35] width 7 height 7
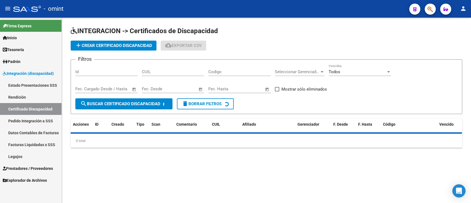
click at [159, 66] on div "CUIL" at bounding box center [173, 70] width 62 height 12
paste input "27-56249939-9"
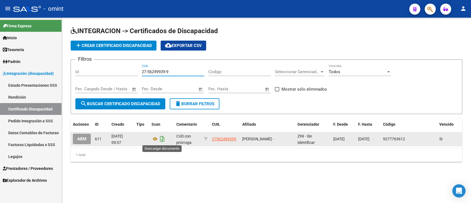
type input "27-56249939-9"
click at [160, 136] on icon "Descargar documento" at bounding box center [162, 138] width 7 height 9
click at [132, 44] on span "add Crear Certificado Discapacidad" at bounding box center [113, 45] width 77 height 5
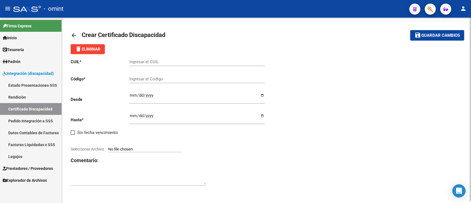
click at [157, 58] on div "Ingresar el CUIL" at bounding box center [196, 60] width 135 height 12
click at [157, 62] on input "Ingresar el CUIL" at bounding box center [196, 61] width 135 height 5
paste input "27-56249939-9"
type input "27-56249939-9"
click at [151, 80] on input "Ingresar el Codigo" at bounding box center [196, 78] width 135 height 5
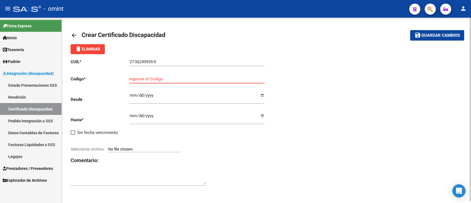
click at [179, 79] on input "Ingresar el Codigo" at bounding box center [196, 78] width 135 height 5
type input "6594677179"
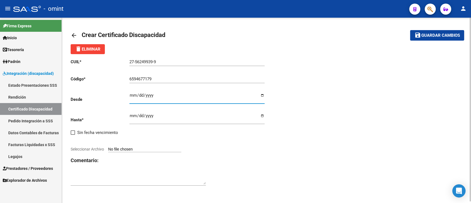
click at [166, 96] on input "Ingresar fec. Desde" at bounding box center [196, 97] width 135 height 9
type input "[DATE]"
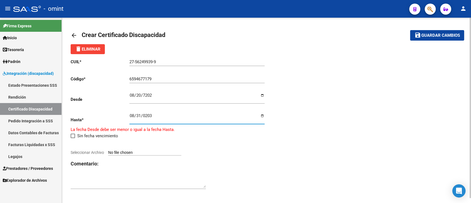
type input "[DATE]"
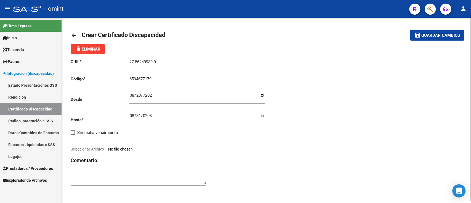
click at [134, 149] on input "Seleccionar Archivo" at bounding box center [144, 149] width 73 height 5
type input "C:\fakepath\cud [PERSON_NAME] na134009741924824870.pdf"
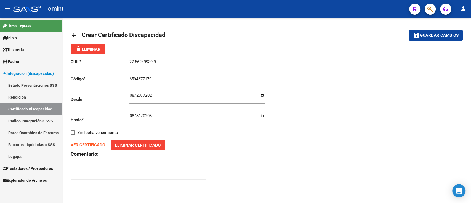
click at [421, 36] on span "Guardar cambios" at bounding box center [439, 35] width 39 height 5
click at [445, 28] on mat-toolbar-row "save Guardar cambios" at bounding box center [422, 35] width 82 height 18
click at [439, 37] on span "Guardar cambios" at bounding box center [439, 35] width 39 height 5
click at [71, 29] on link "arrow_back" at bounding box center [76, 35] width 11 height 13
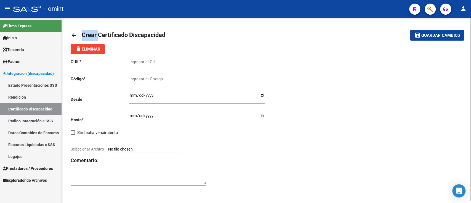
click at [71, 29] on link "arrow_back" at bounding box center [76, 35] width 11 height 13
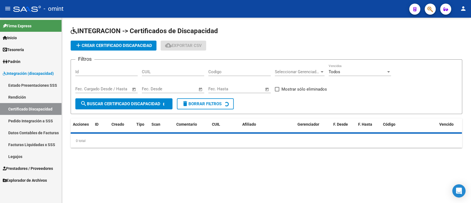
click at [175, 73] on input "CUIL" at bounding box center [173, 71] width 62 height 5
paste input "20-57828906-3"
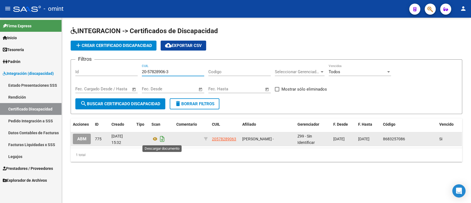
type input "20-57828906-3"
click at [161, 140] on icon "Descargar documento" at bounding box center [162, 138] width 7 height 9
click at [99, 52] on app-list-header "INTEGRACION -> Certificados de Discapacidad add Crear Certificado Discapacidad …" at bounding box center [267, 69] width 392 height 87
click at [101, 47] on span "add Crear Certificado Discapacidad" at bounding box center [113, 45] width 77 height 5
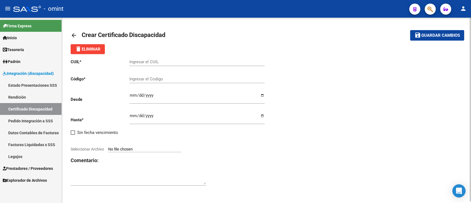
click at [145, 60] on input "Ingresar el CUIL" at bounding box center [196, 61] width 135 height 5
paste input "20-57828906-3"
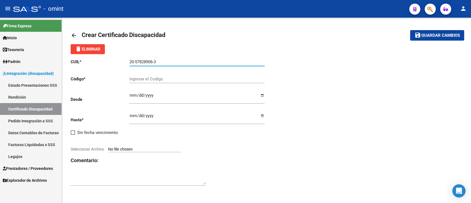
type input "20-57828906-3"
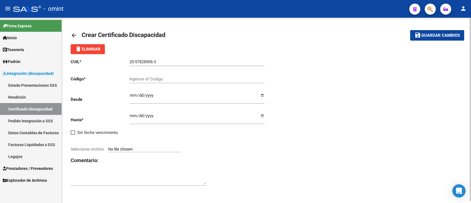
click at [179, 73] on div "Ingresar el Codigo" at bounding box center [196, 77] width 135 height 12
type input "9915956624"
click at [131, 94] on input "Ingresar fec. Desde" at bounding box center [196, 97] width 135 height 9
click at [130, 96] on input "Ingresar fec. Desde" at bounding box center [196, 97] width 135 height 9
type input "[DATE]"
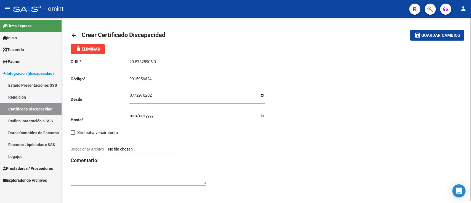
click at [164, 127] on div "Ingresar fec. Hasta" at bounding box center [196, 119] width 135 height 20
click at [131, 115] on input "Ingresar fec. Hasta" at bounding box center [196, 117] width 135 height 9
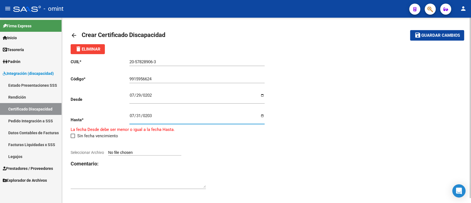
type input "[DATE]"
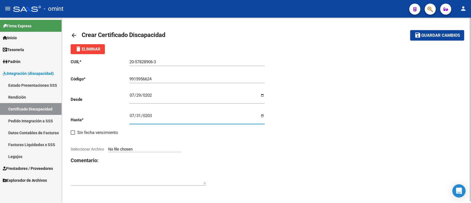
click at [261, 117] on input "[DATE]" at bounding box center [196, 117] width 135 height 9
click at [148, 147] on input "Seleccionar Archivo" at bounding box center [144, 149] width 73 height 5
type input "C:\fakepath\cud [PERSON_NAME] nicolas134012126085420242.jpg"
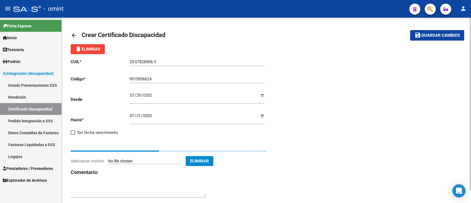
click at [429, 36] on span "Guardar cambios" at bounding box center [440, 35] width 39 height 5
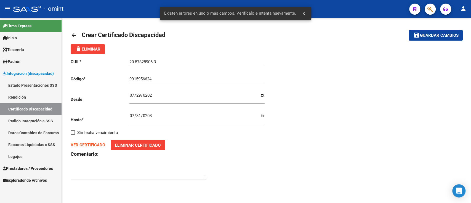
click at [429, 36] on span "Guardar cambios" at bounding box center [439, 35] width 39 height 5
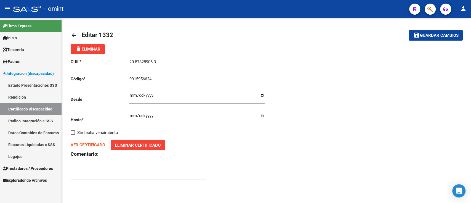
click at [70, 32] on div "arrow_back Editar 1332 save Guardar cambios delete Eliminar CUIL * 20-57828906-…" at bounding box center [266, 108] width 409 height 180
click at [72, 33] on mat-icon "arrow_back" at bounding box center [74, 35] width 7 height 7
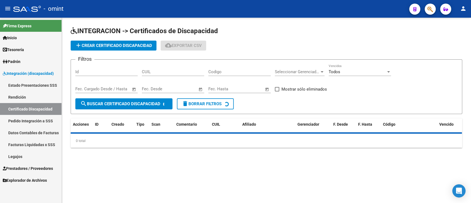
click at [153, 65] on div "CUIL" at bounding box center [173, 70] width 62 height 12
click at [158, 74] on input "CUIL" at bounding box center [173, 71] width 62 height 5
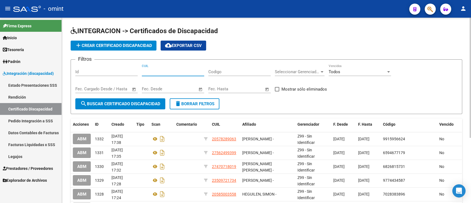
paste input "20-56785841-4"
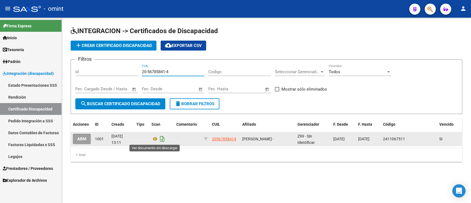
type input "20-56785841-4"
click at [162, 141] on icon "Descargar documento" at bounding box center [162, 138] width 7 height 9
click at [115, 42] on button "add Crear Certificado Discapacidad" at bounding box center [114, 46] width 86 height 10
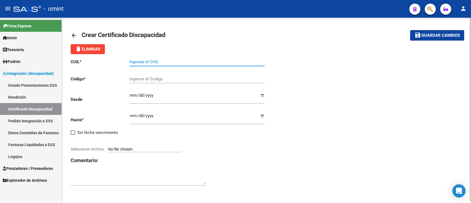
click at [154, 61] on input "Ingresar el CUIL" at bounding box center [196, 61] width 135 height 5
paste input "20-56785841-4"
type input "20-56785841-4"
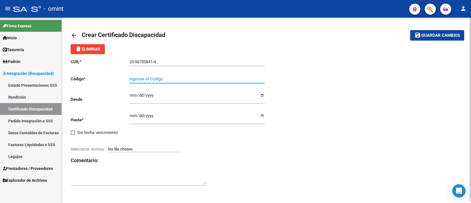
click at [151, 81] on input "Ingresar el Codigo" at bounding box center [196, 78] width 135 height 5
click at [139, 80] on input "Ingresar el Codigo" at bounding box center [196, 78] width 135 height 5
type input "4762770016"
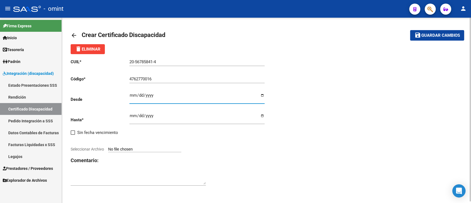
click at [141, 97] on input "Ingresar fec. Desde" at bounding box center [196, 97] width 135 height 9
click at [131, 96] on input "Ingresar fec. Desde" at bounding box center [196, 97] width 135 height 9
type input "[DATE]"
click at [128, 117] on p "Hasta *" at bounding box center [100, 120] width 59 height 6
click at [134, 116] on input "Ingresar fec. Hasta" at bounding box center [196, 117] width 135 height 9
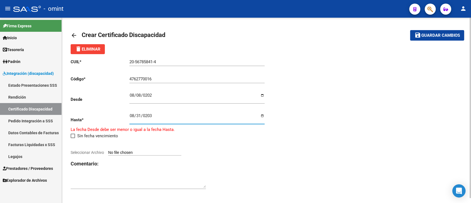
type input "[DATE]"
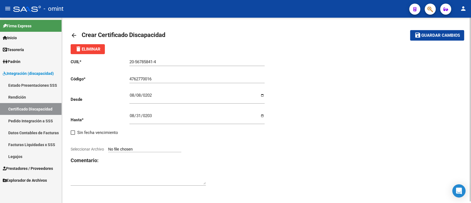
click at [144, 147] on input "Seleccionar Archivo" at bounding box center [144, 149] width 73 height 5
type input "C:\fakepath\1833972101_25080812400_cud134000185467887058.jpg"
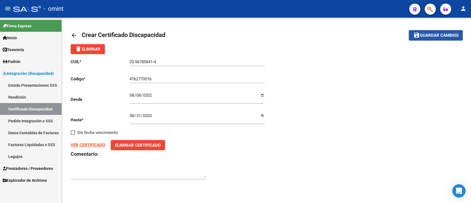
click at [423, 36] on span "Guardar cambios" at bounding box center [439, 35] width 39 height 5
click at [131, 94] on input "[DATE]" at bounding box center [196, 97] width 135 height 9
type input "[DATE]"
click at [442, 37] on span "Guardar cambios" at bounding box center [439, 35] width 39 height 5
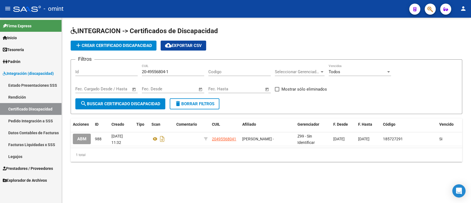
click at [167, 71] on input "20-49556804-1" at bounding box center [173, 71] width 62 height 5
click at [175, 72] on input "20-49556804-1" at bounding box center [173, 71] width 62 height 5
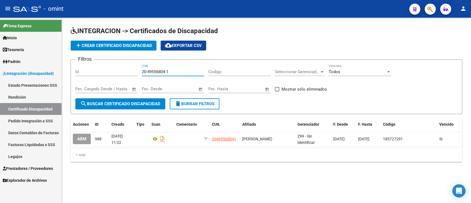
paste input "5043128-2"
click at [166, 68] on div "20-45043128-2 CUIL" at bounding box center [173, 70] width 62 height 12
click at [163, 73] on input "20-45043128-2" at bounding box center [173, 71] width 62 height 5
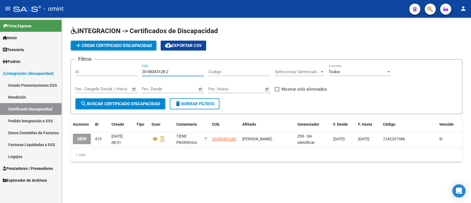
click at [163, 73] on input "20-45043128-2" at bounding box center [173, 71] width 62 height 5
paste input "55873670-5"
click at [148, 105] on span "search Buscar Certificado Discapacidad" at bounding box center [120, 103] width 80 height 5
click at [157, 70] on input "20-55873670-5" at bounding box center [173, 71] width 62 height 5
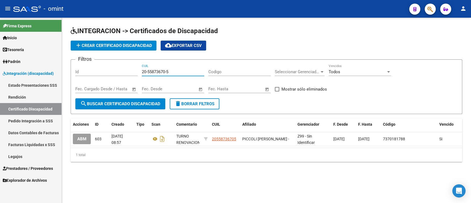
click at [157, 70] on input "20-55873670-5" at bounding box center [173, 71] width 62 height 5
paste input "6785841-4"
type input "20-56785841-4"
